Goal: Information Seeking & Learning: Learn about a topic

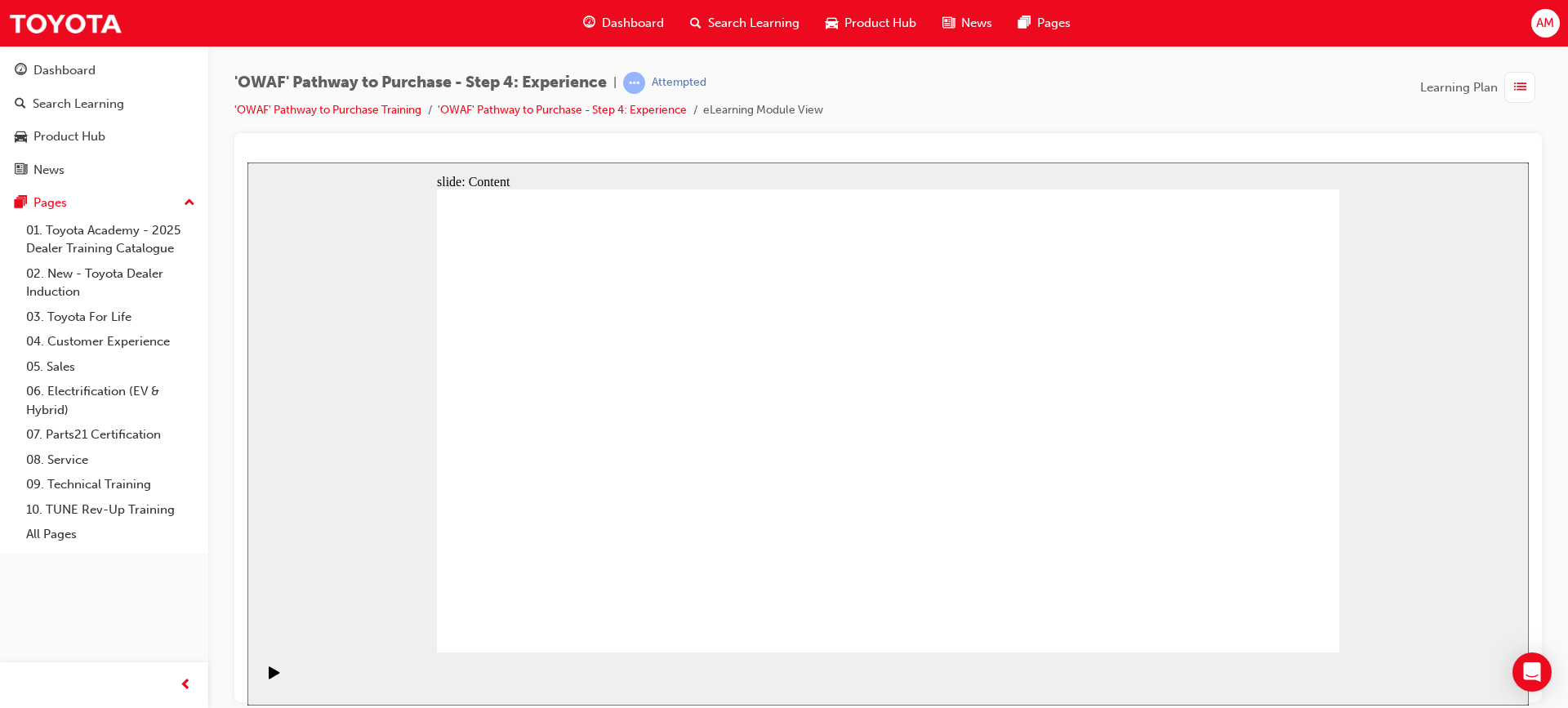
click at [269, 676] on icon "Play (Ctrl+Alt+P)" at bounding box center [274, 671] width 11 height 12
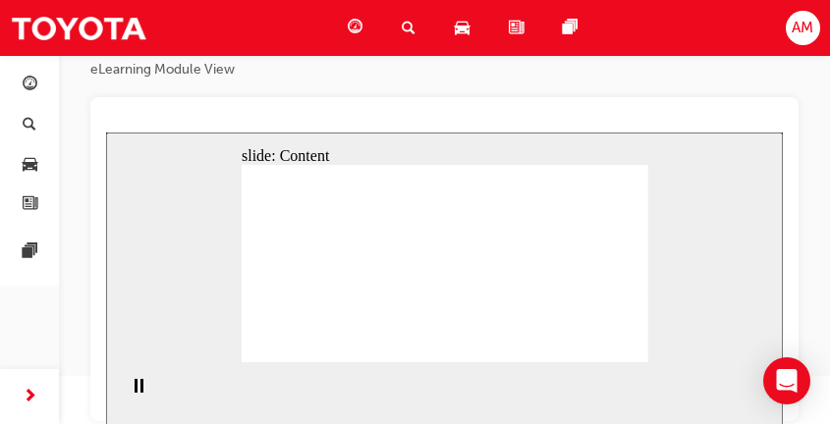
scroll to position [117, 0]
click at [122, 392] on div "Play (Ctrl+Alt+P)" at bounding box center [138, 393] width 33 height 33
